Goal: Task Accomplishment & Management: Manage account settings

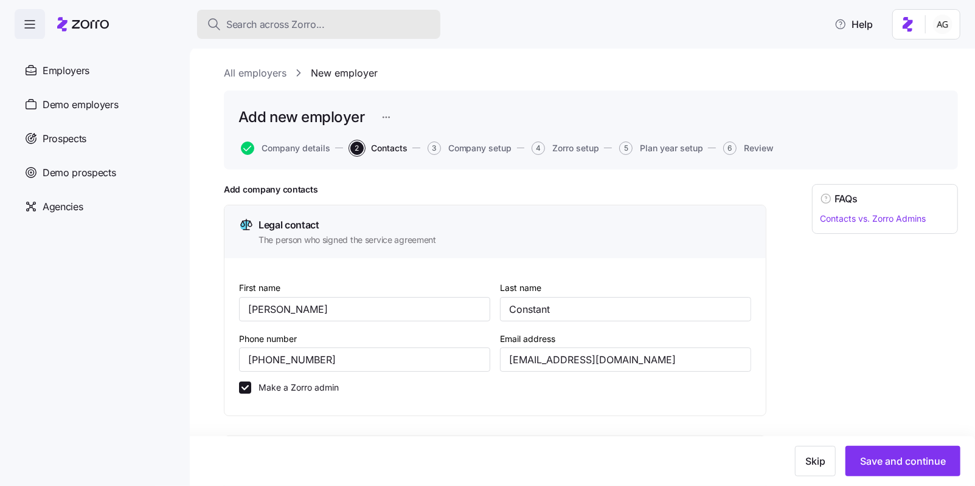
click at [297, 29] on span "Search across Zorro..." at bounding box center [275, 24] width 98 height 15
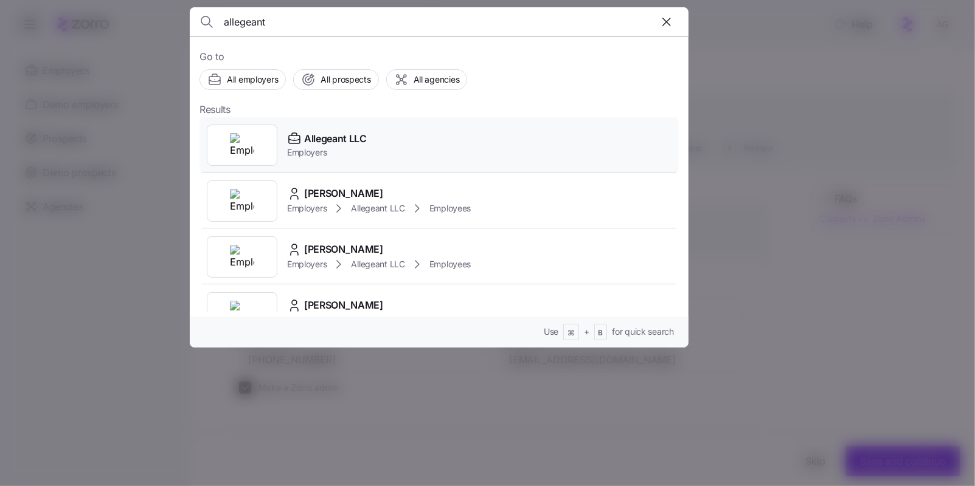
type input "allegeant"
click at [324, 150] on span "Employers" at bounding box center [327, 153] width 80 height 12
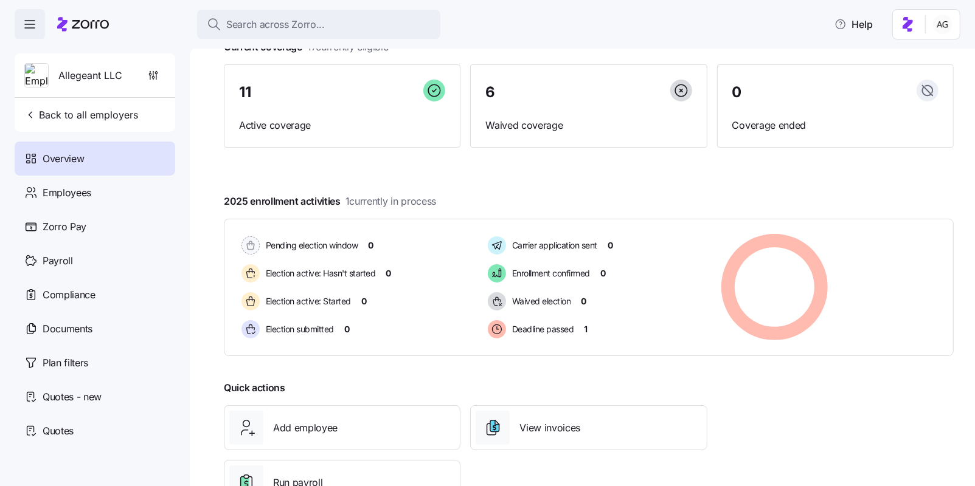
scroll to position [92, 0]
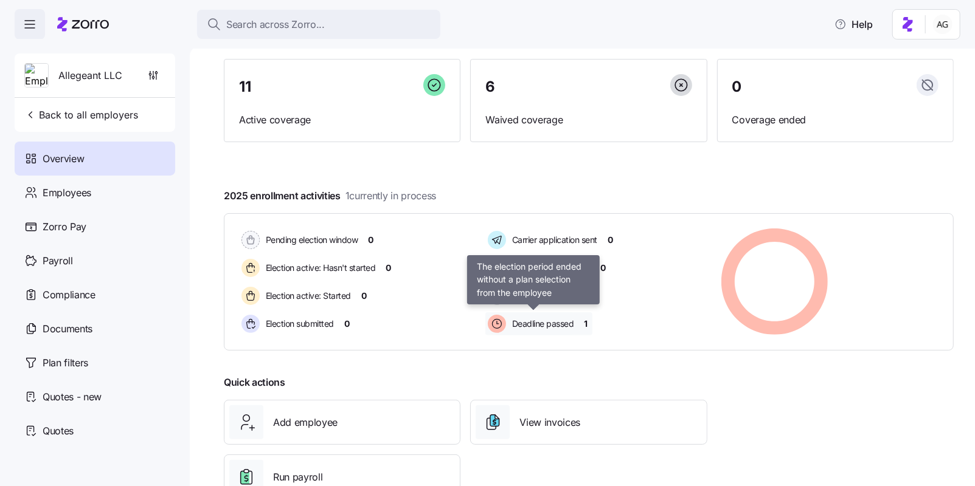
click at [538, 324] on span "Deadline passed" at bounding box center [541, 324] width 66 height 12
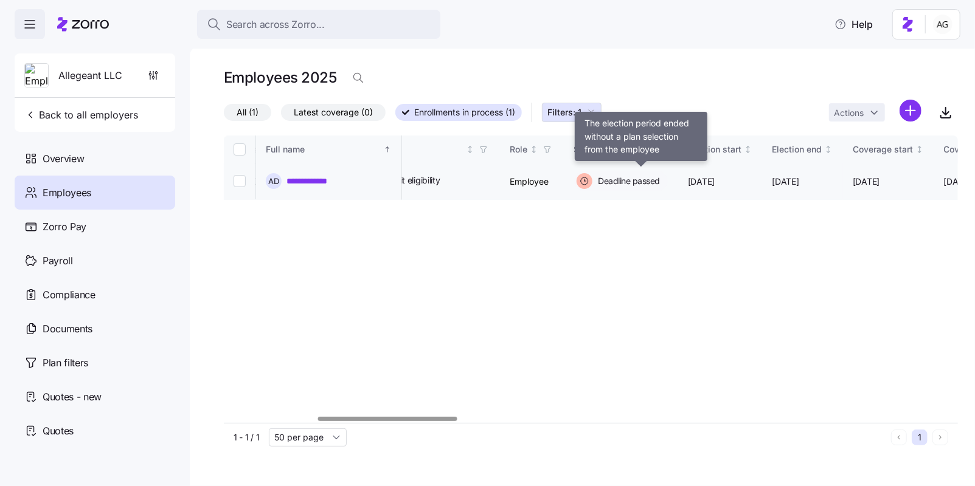
scroll to position [0, 490]
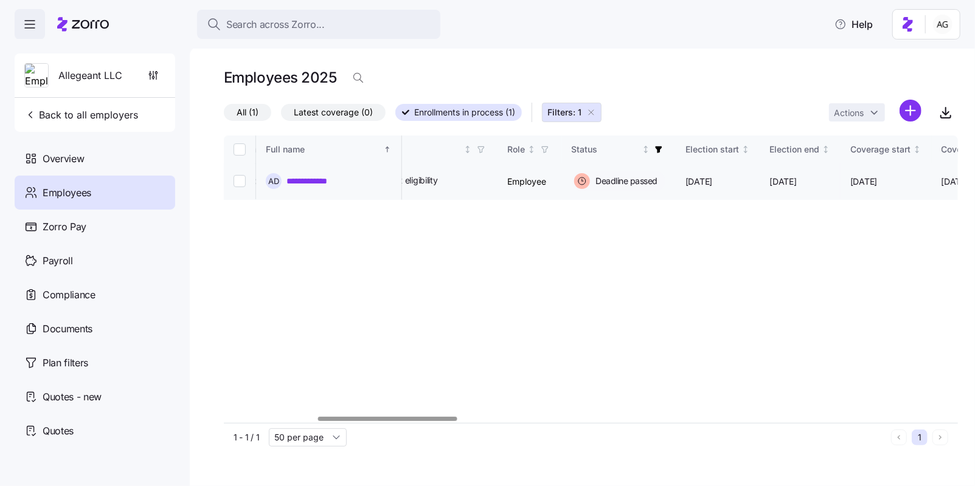
click at [299, 183] on link "**********" at bounding box center [316, 181] width 60 height 12
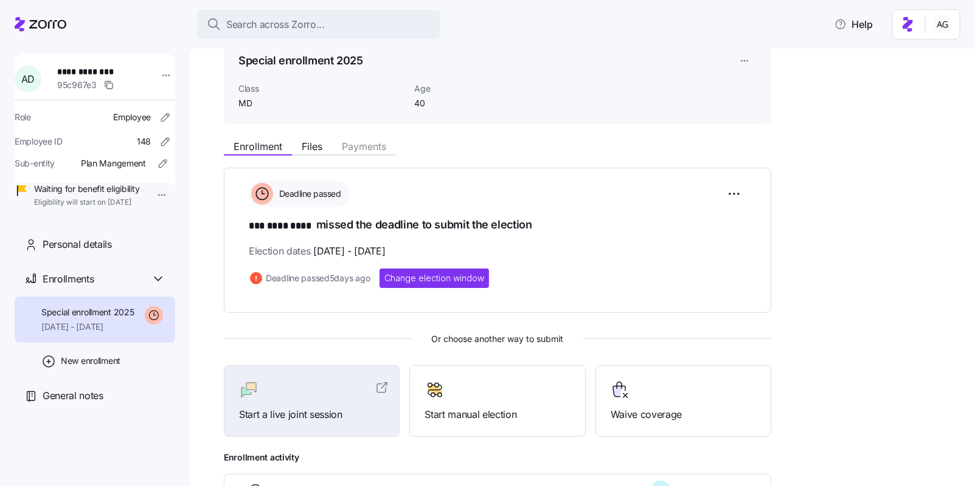
scroll to position [73, 0]
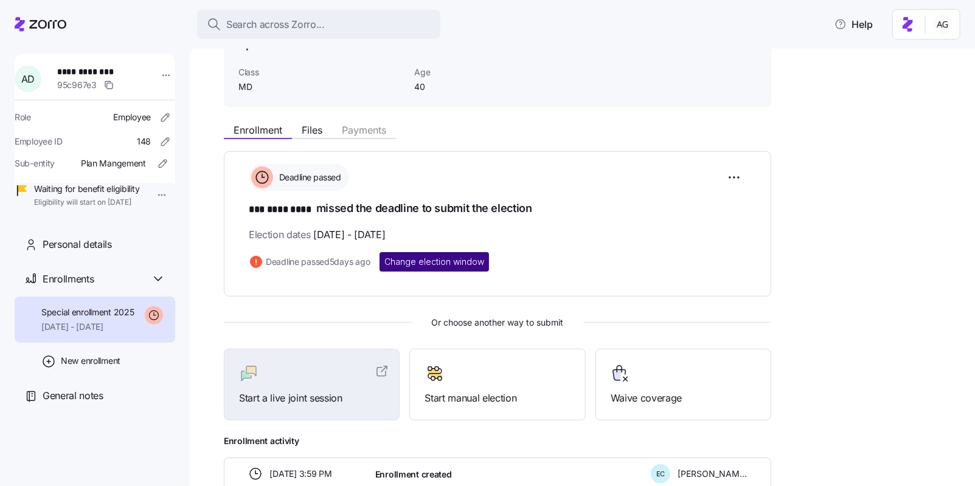
click at [466, 254] on button "Change election window" at bounding box center [433, 261] width 109 height 19
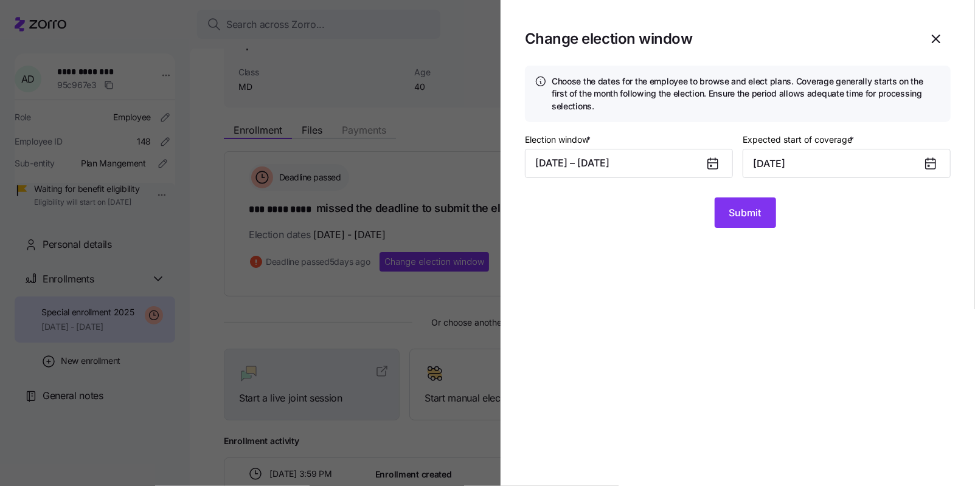
click at [710, 159] on icon at bounding box center [710, 159] width 0 height 2
click at [672, 165] on button "[DATE] – [DATE]" at bounding box center [629, 163] width 208 height 29
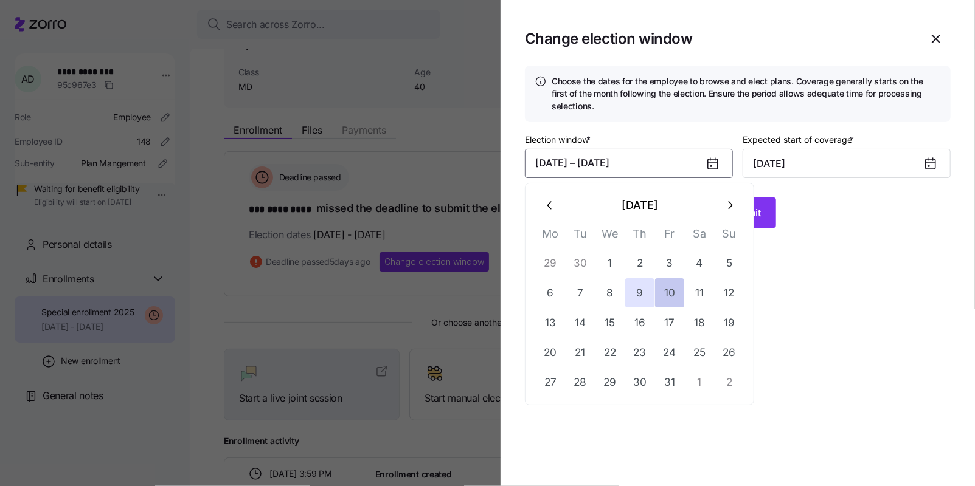
click at [670, 295] on button "10" at bounding box center [669, 292] width 29 height 29
click at [701, 321] on button "18" at bounding box center [699, 322] width 29 height 29
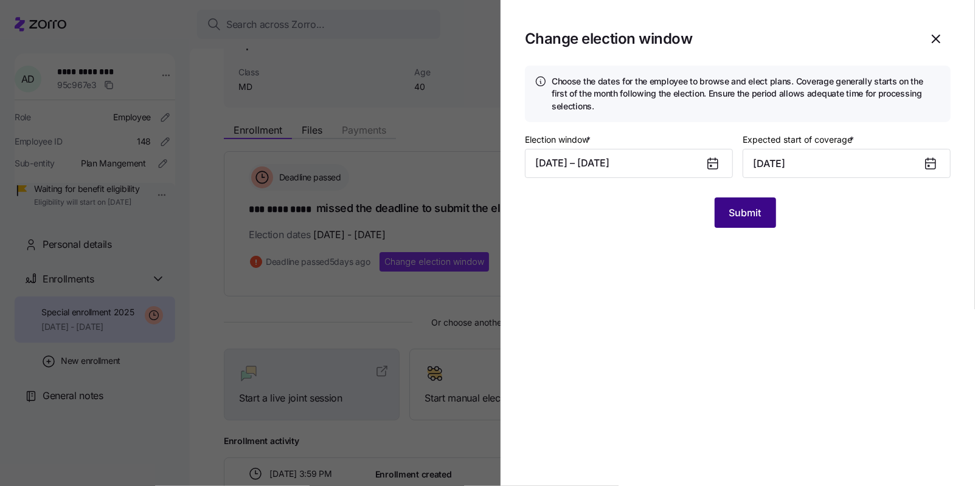
click at [731, 211] on span "Submit" at bounding box center [745, 212] width 32 height 15
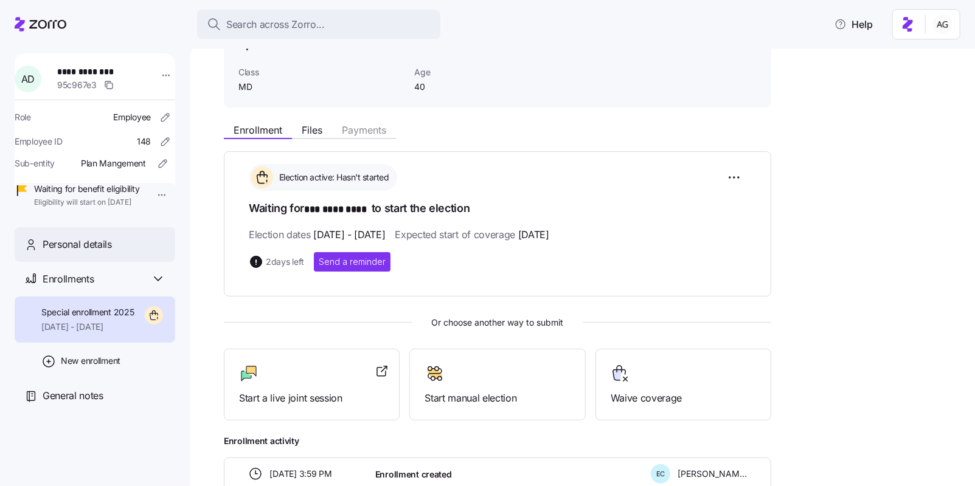
click at [112, 252] on div "Personal details" at bounding box center [104, 244] width 123 height 15
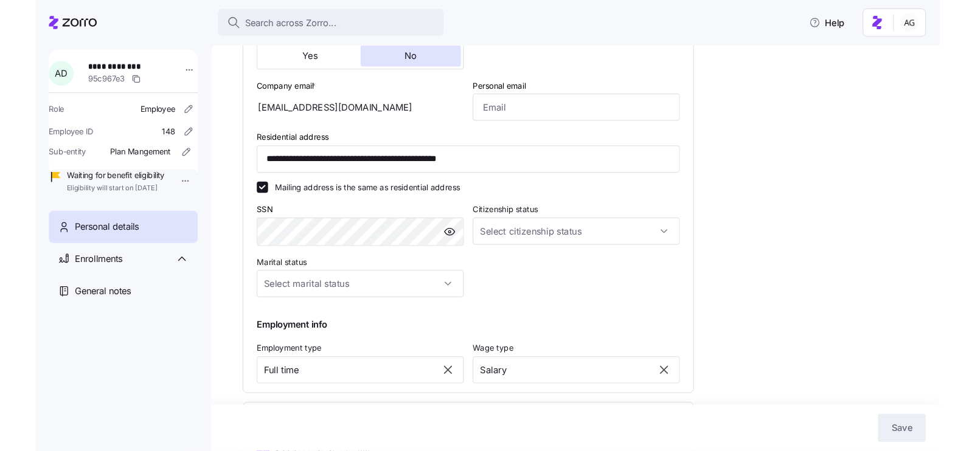
scroll to position [349, 0]
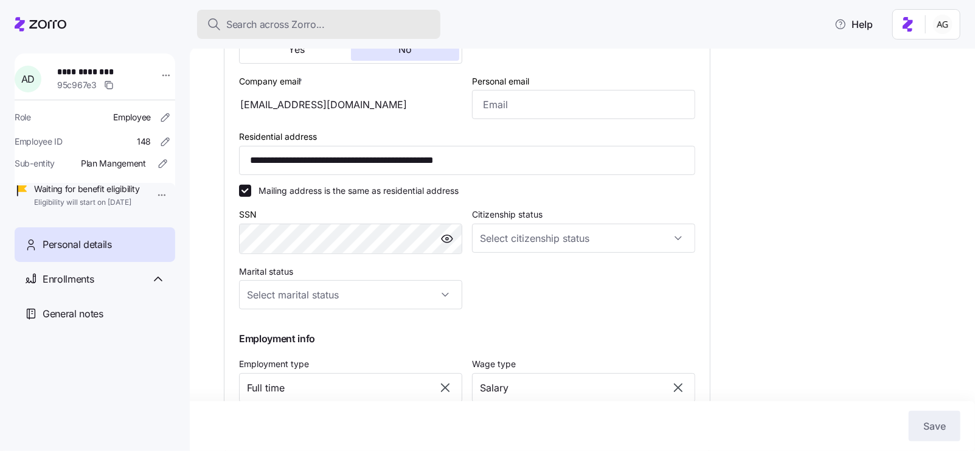
click at [270, 20] on span "Search across Zorro..." at bounding box center [275, 24] width 98 height 15
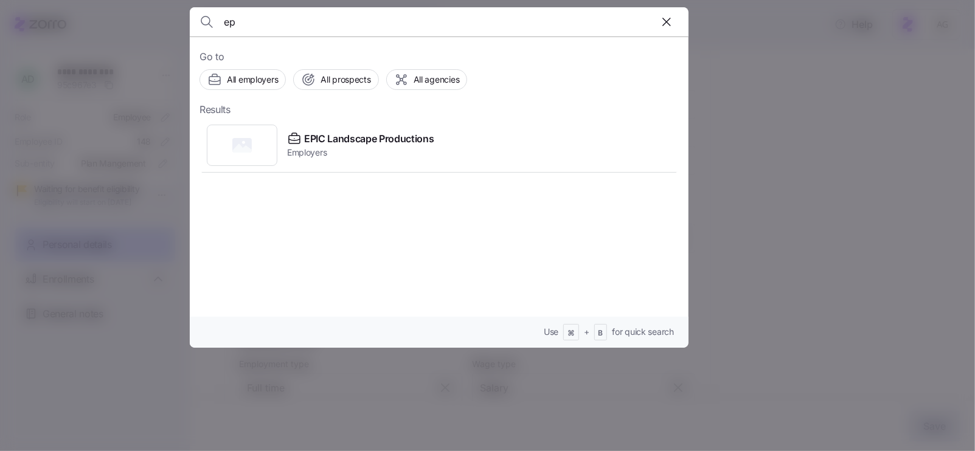
type input "e"
type input "epic"
click at [326, 144] on span "EPIC Landscape Productions" at bounding box center [369, 138] width 130 height 15
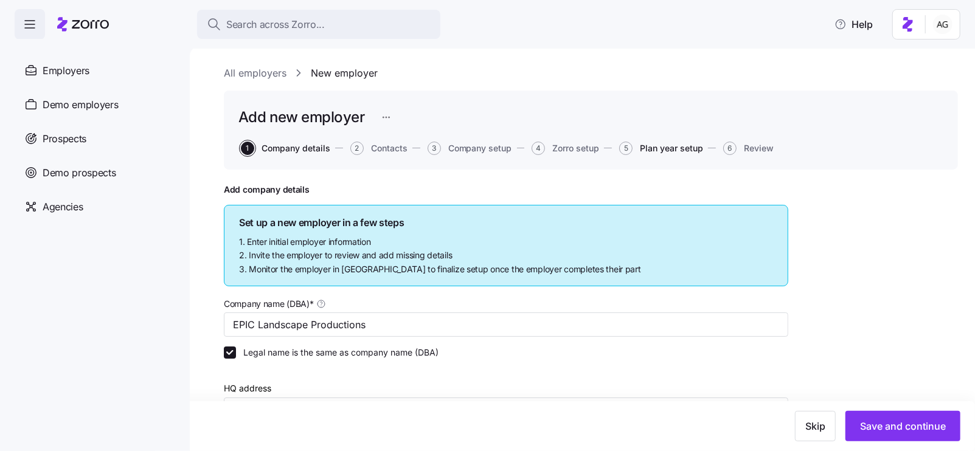
click at [667, 146] on span "Plan year setup" at bounding box center [671, 148] width 63 height 9
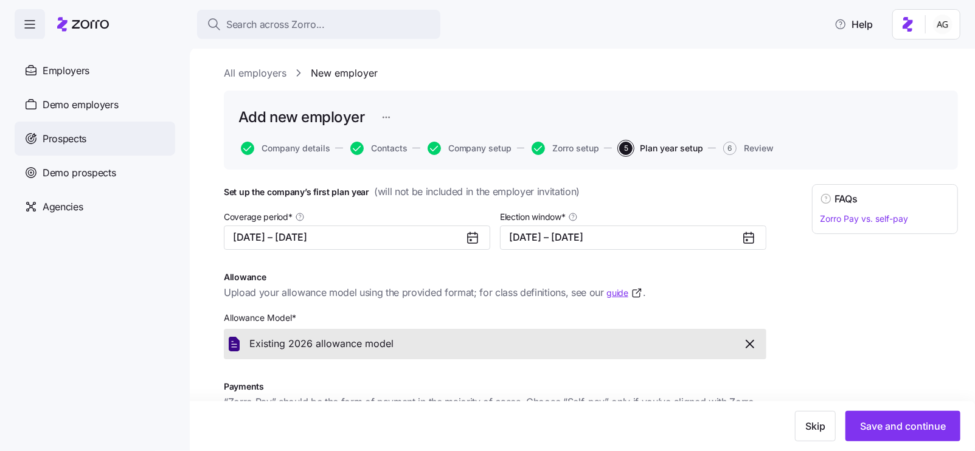
click at [63, 140] on span "Prospects" at bounding box center [65, 138] width 44 height 15
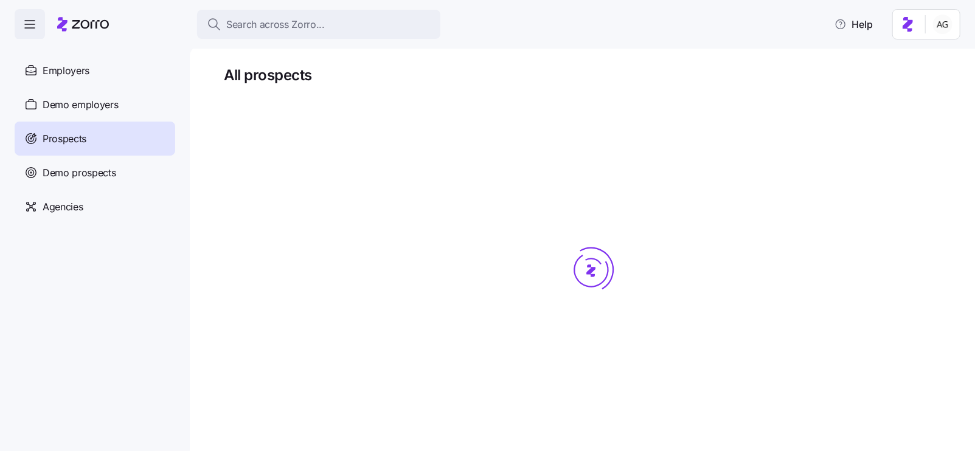
click at [273, 24] on span "Search across Zorro..." at bounding box center [275, 24] width 98 height 15
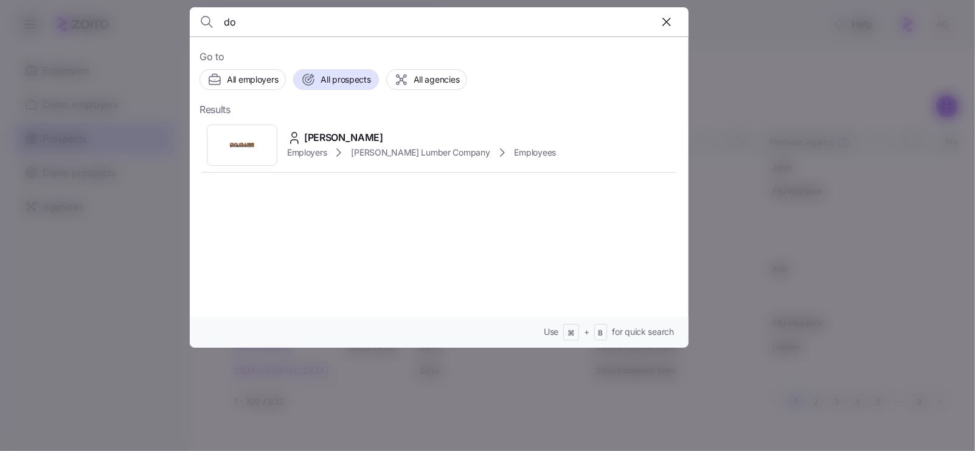
type input "d"
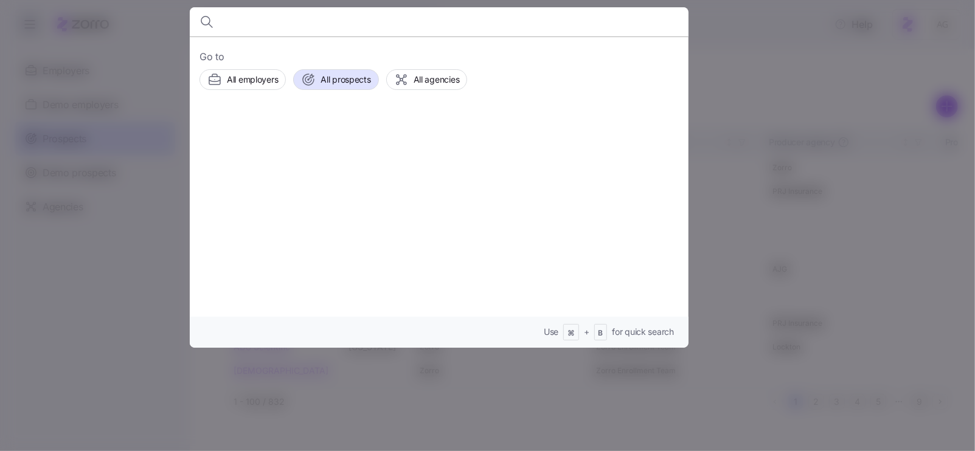
click at [154, 207] on div at bounding box center [487, 225] width 975 height 451
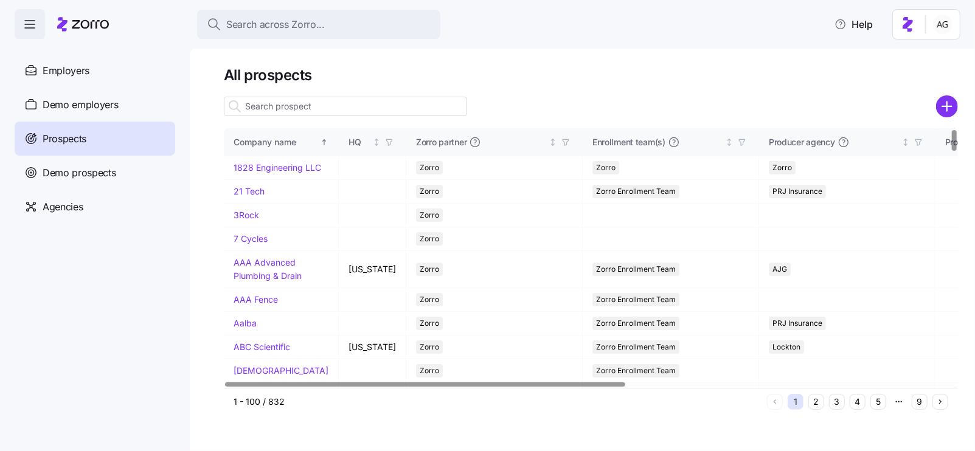
click at [306, 108] on input at bounding box center [345, 106] width 243 height 19
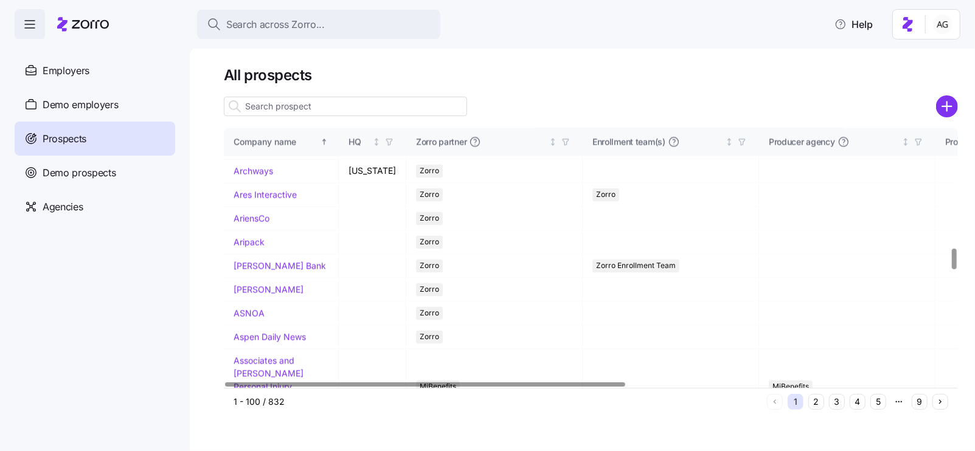
scroll to position [1484, 0]
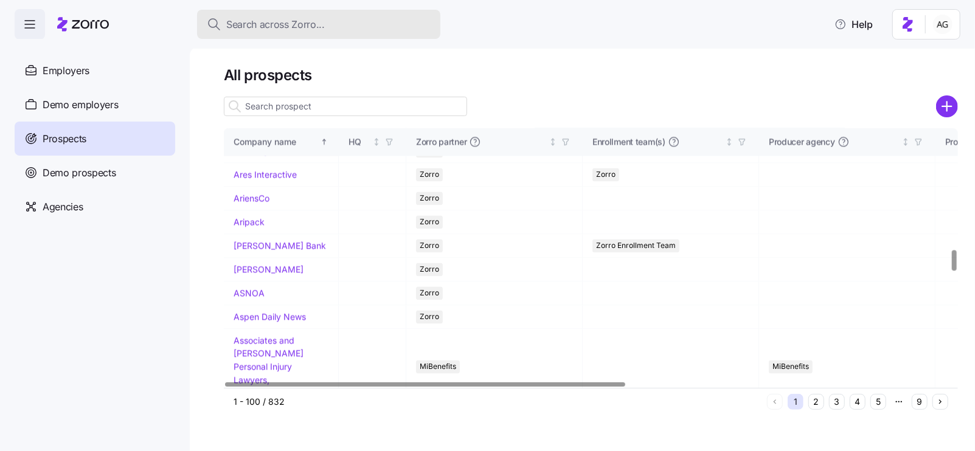
click at [328, 30] on div "Search across Zorro..." at bounding box center [319, 24] width 224 height 15
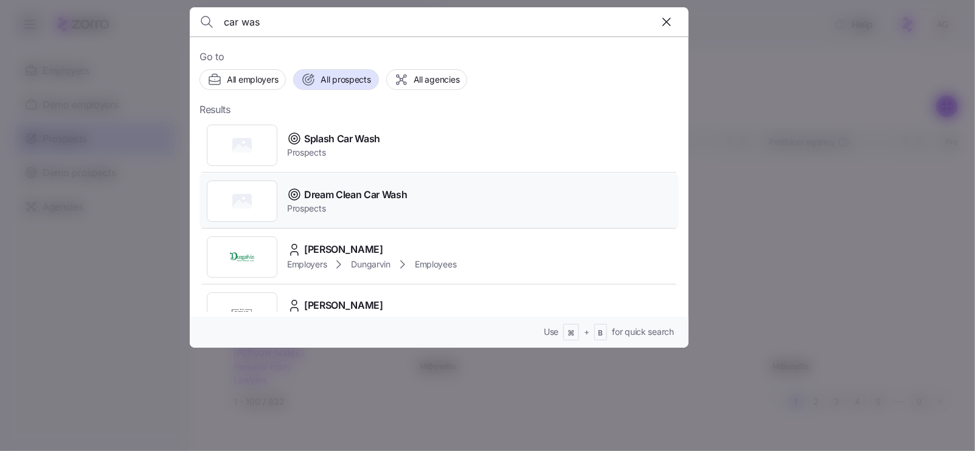
type input "car was"
click at [328, 206] on span "Prospects" at bounding box center [347, 208] width 120 height 12
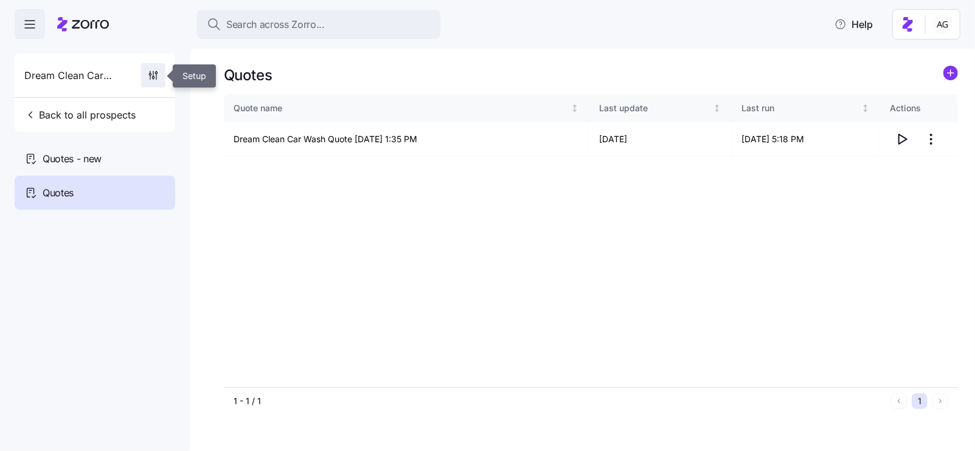
click at [153, 73] on icon "button" at bounding box center [153, 75] width 12 height 12
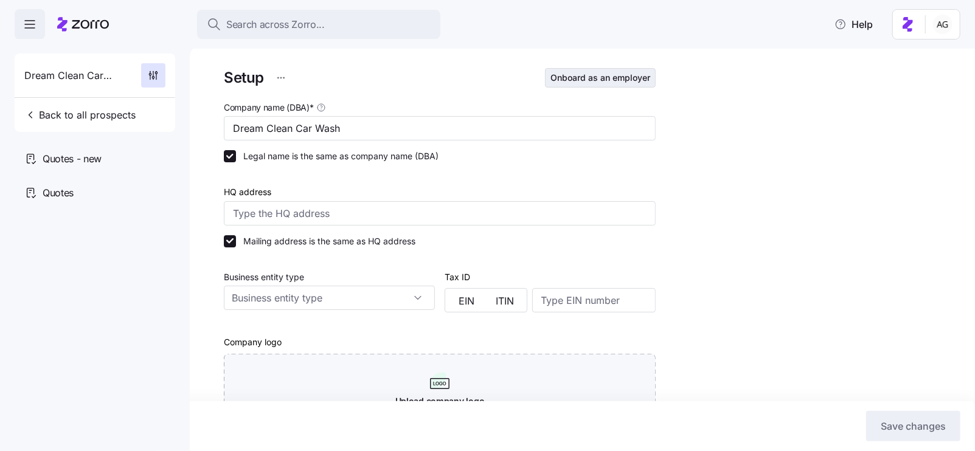
click at [566, 79] on span "Onboard as an employer" at bounding box center [600, 78] width 100 height 12
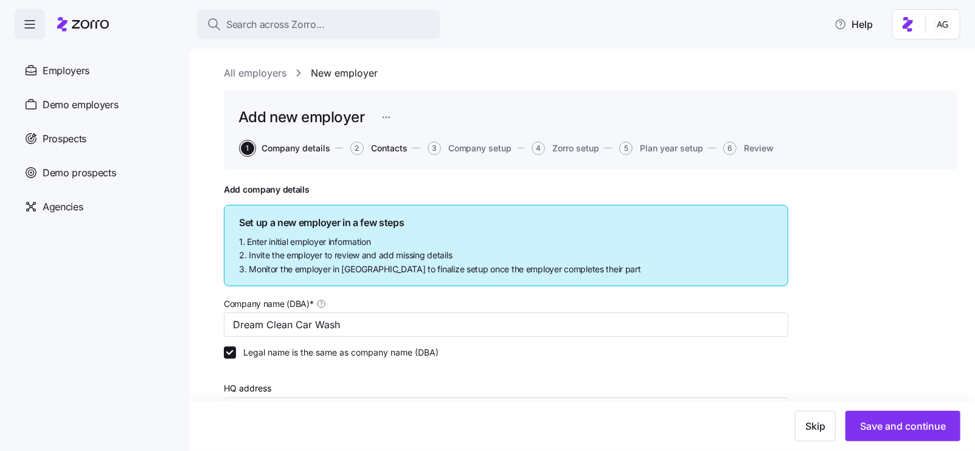
click at [402, 146] on span "Contacts" at bounding box center [389, 148] width 36 height 9
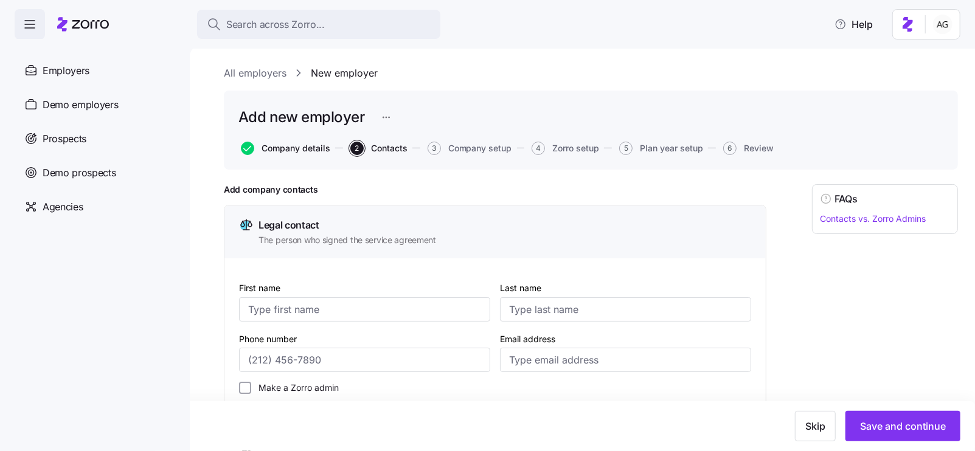
click at [278, 147] on span "Company details" at bounding box center [295, 148] width 69 height 9
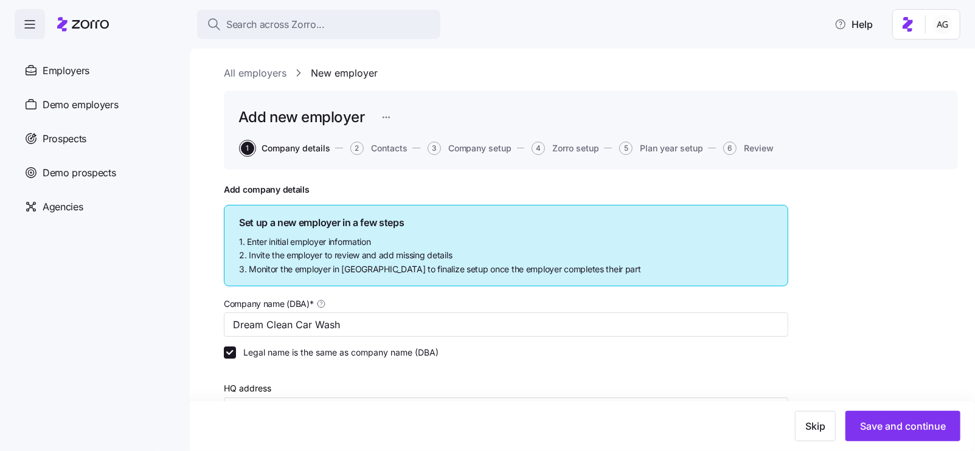
scroll to position [1, 0]
click at [694, 145] on span "Plan year setup" at bounding box center [671, 147] width 63 height 9
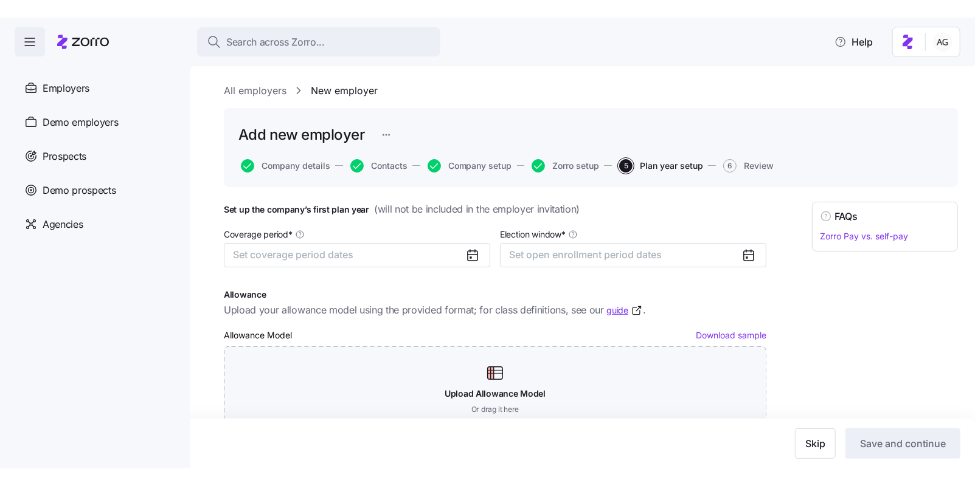
scroll to position [78, 0]
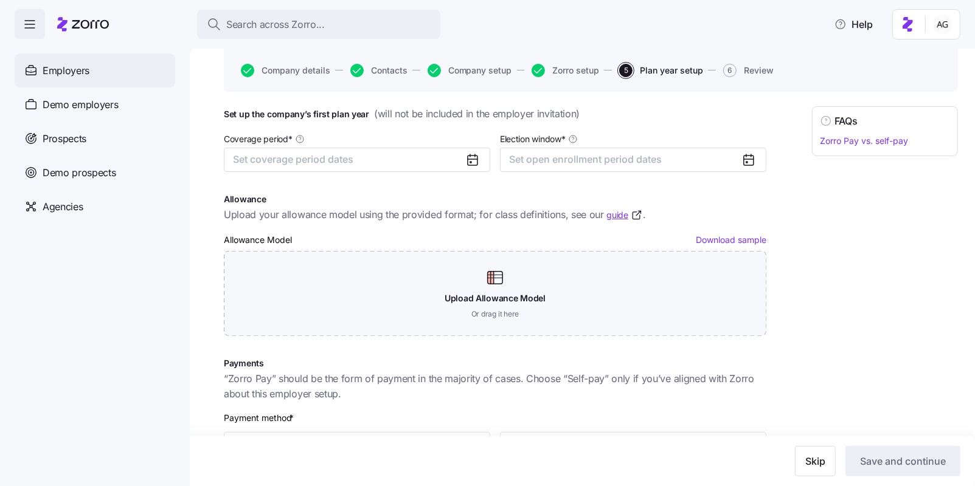
click at [60, 70] on span "Employers" at bounding box center [66, 70] width 47 height 15
